Goal: Information Seeking & Learning: Understand process/instructions

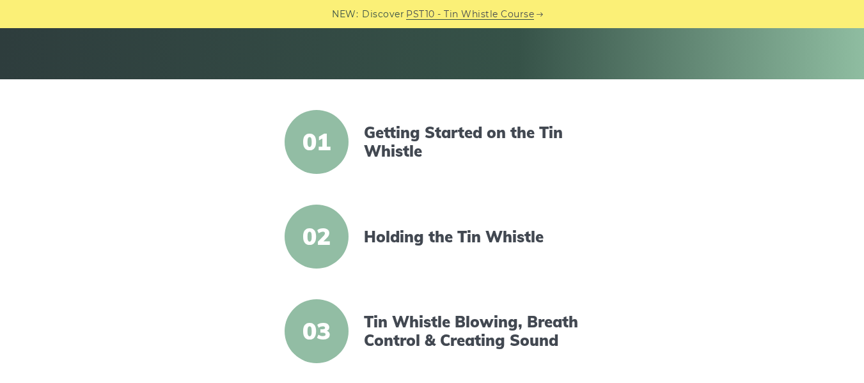
scroll to position [256, 0]
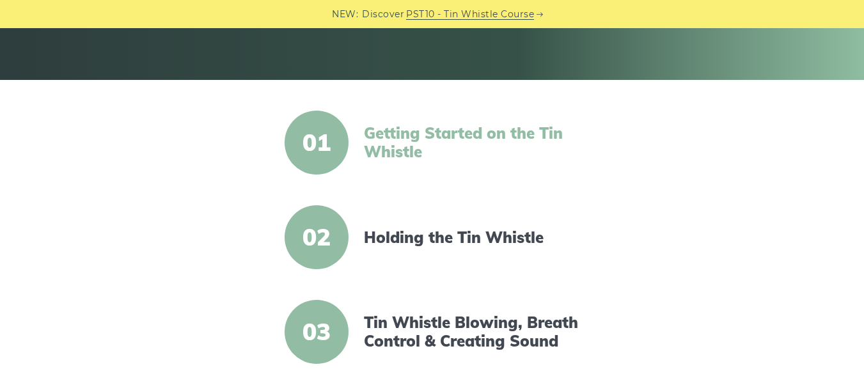
click at [378, 150] on link "Getting Started on the Tin Whistle" at bounding box center [474, 142] width 220 height 37
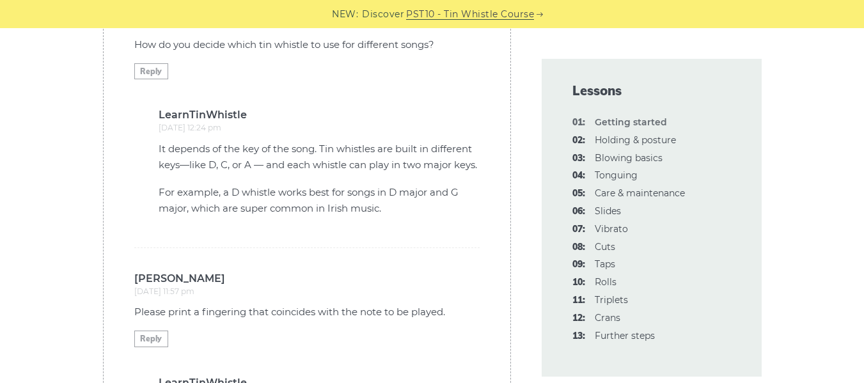
scroll to position [3583, 0]
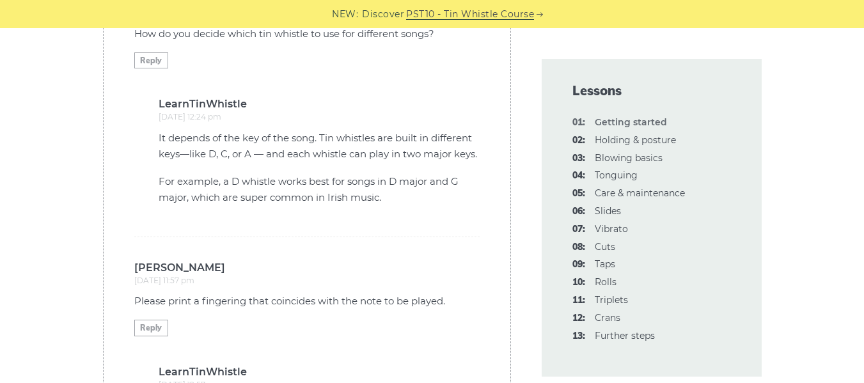
click at [196, 293] on p "Please print a fingering that coincides with the note to be played." at bounding box center [306, 301] width 345 height 17
click at [166, 293] on p "Please print a fingering that coincides with the note to be played." at bounding box center [306, 301] width 345 height 17
click at [148, 276] on time "[DATE] 11:57 pm" at bounding box center [164, 281] width 60 height 10
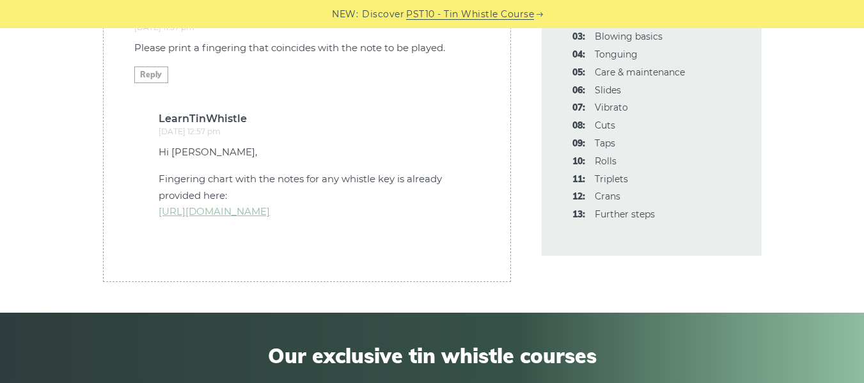
scroll to position [3839, 0]
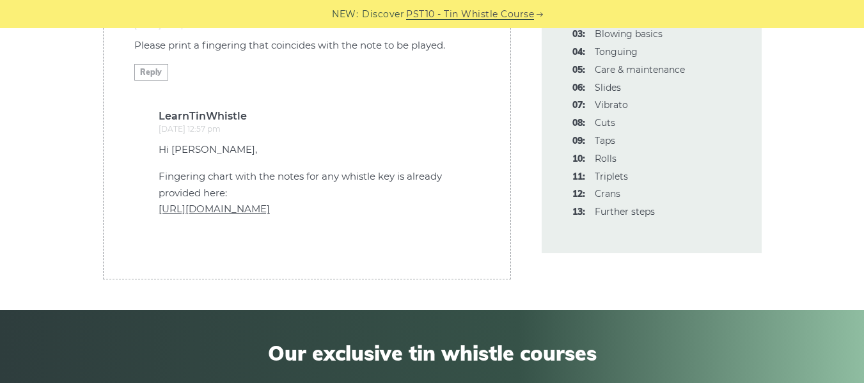
click at [262, 203] on link "[URL][DOMAIN_NAME]" at bounding box center [214, 209] width 111 height 12
click at [200, 203] on link "[URL][DOMAIN_NAME]" at bounding box center [214, 209] width 111 height 12
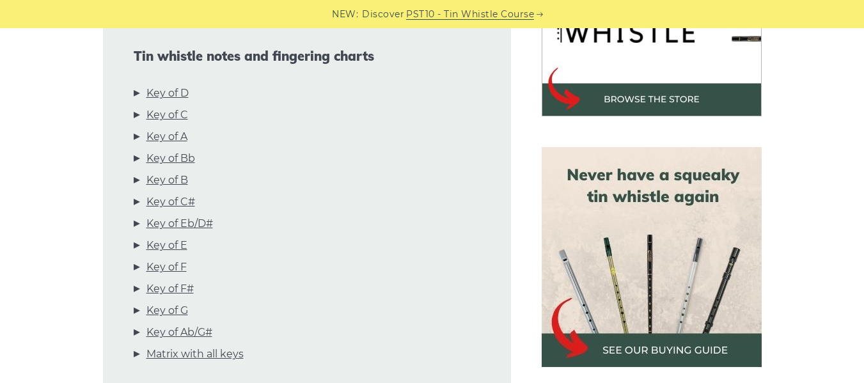
scroll to position [448, 0]
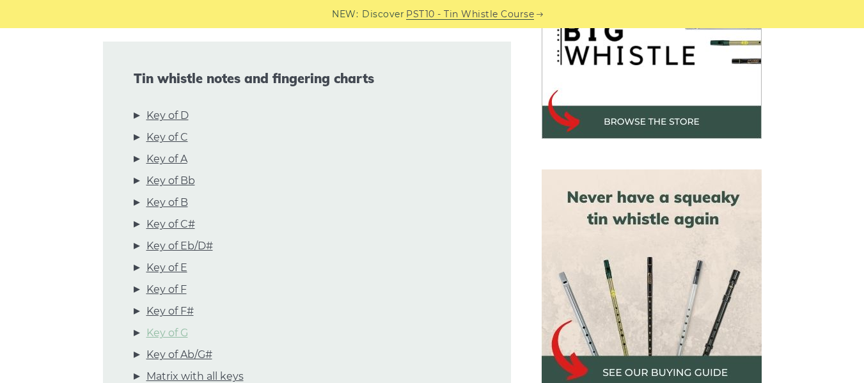
click at [169, 325] on link "Key of G" at bounding box center [168, 333] width 42 height 17
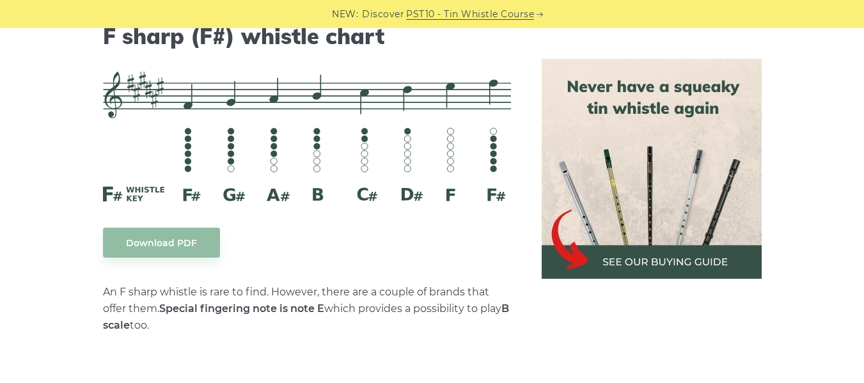
scroll to position [6543, 0]
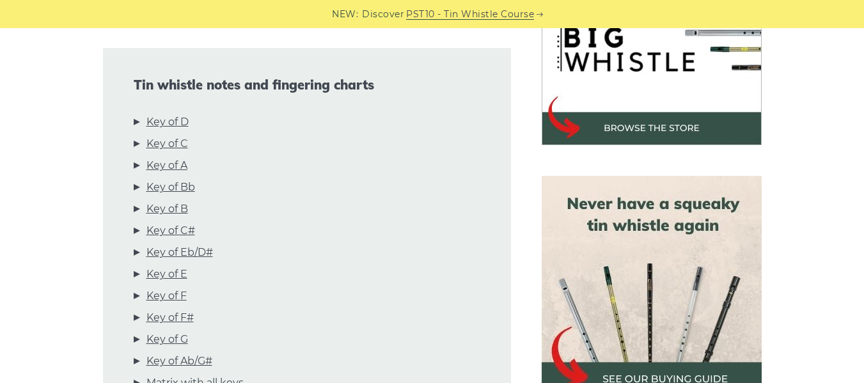
scroll to position [448, 0]
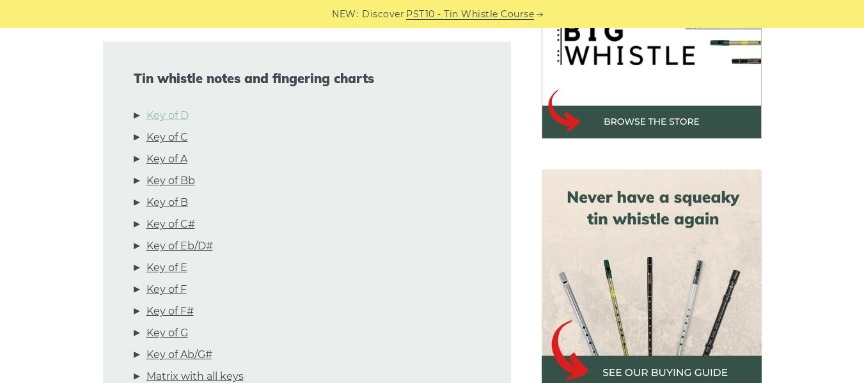
click at [177, 107] on link "Key of D" at bounding box center [168, 115] width 42 height 17
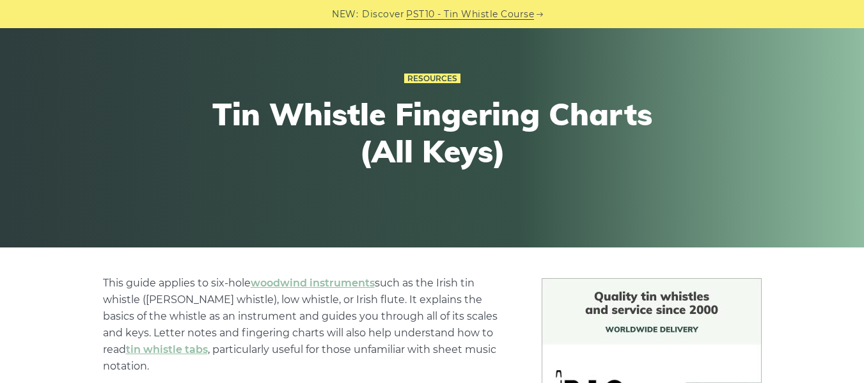
scroll to position [0, 0]
